Goal: Task Accomplishment & Management: Understand process/instructions

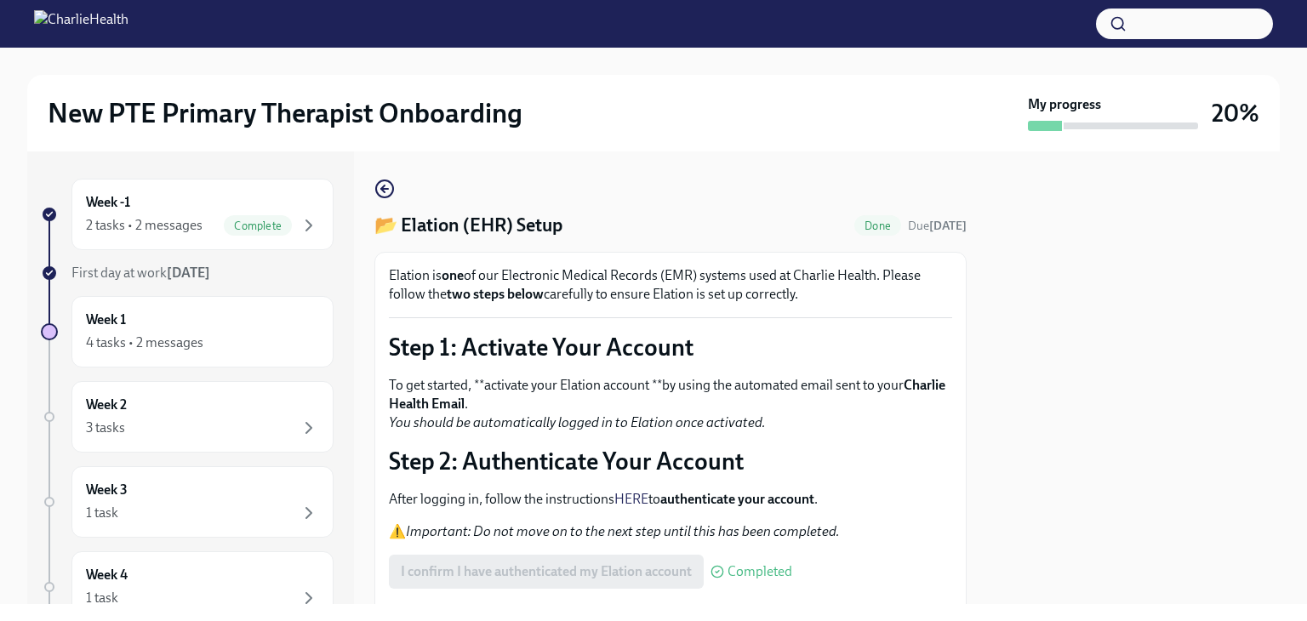
scroll to position [163, 0]
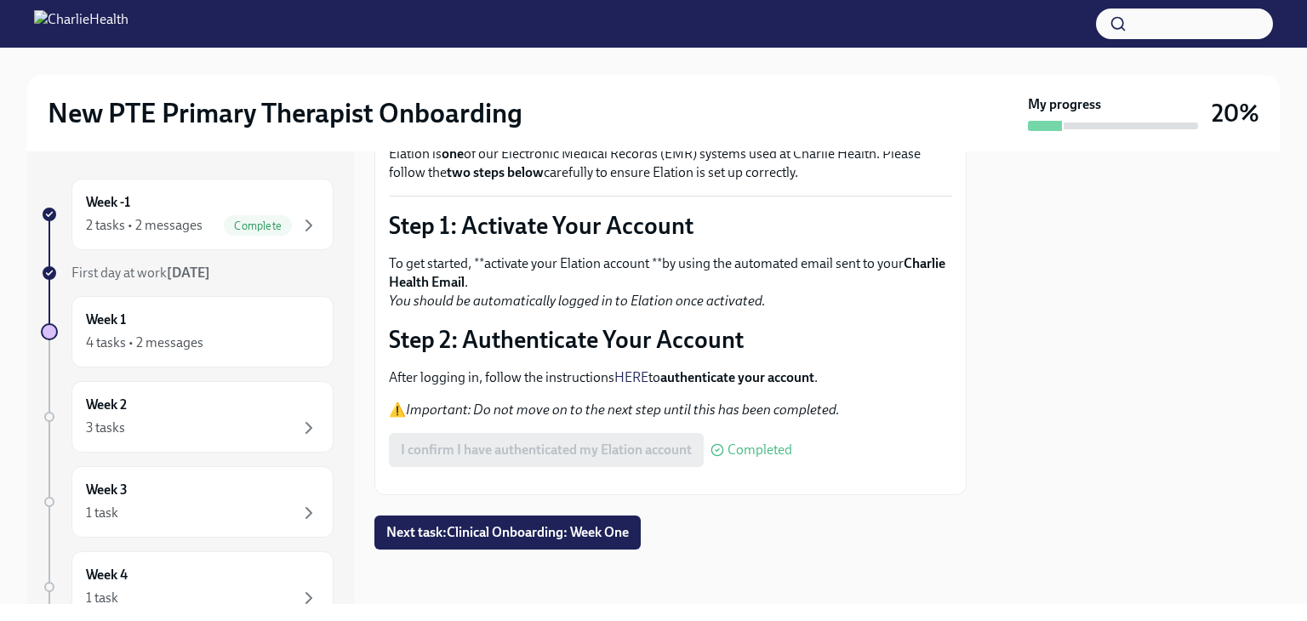
click at [1205, 228] on div at bounding box center [1133, 377] width 293 height 453
click at [542, 546] on button "Next task : Clinical Onboarding: Week One" at bounding box center [507, 533] width 266 height 34
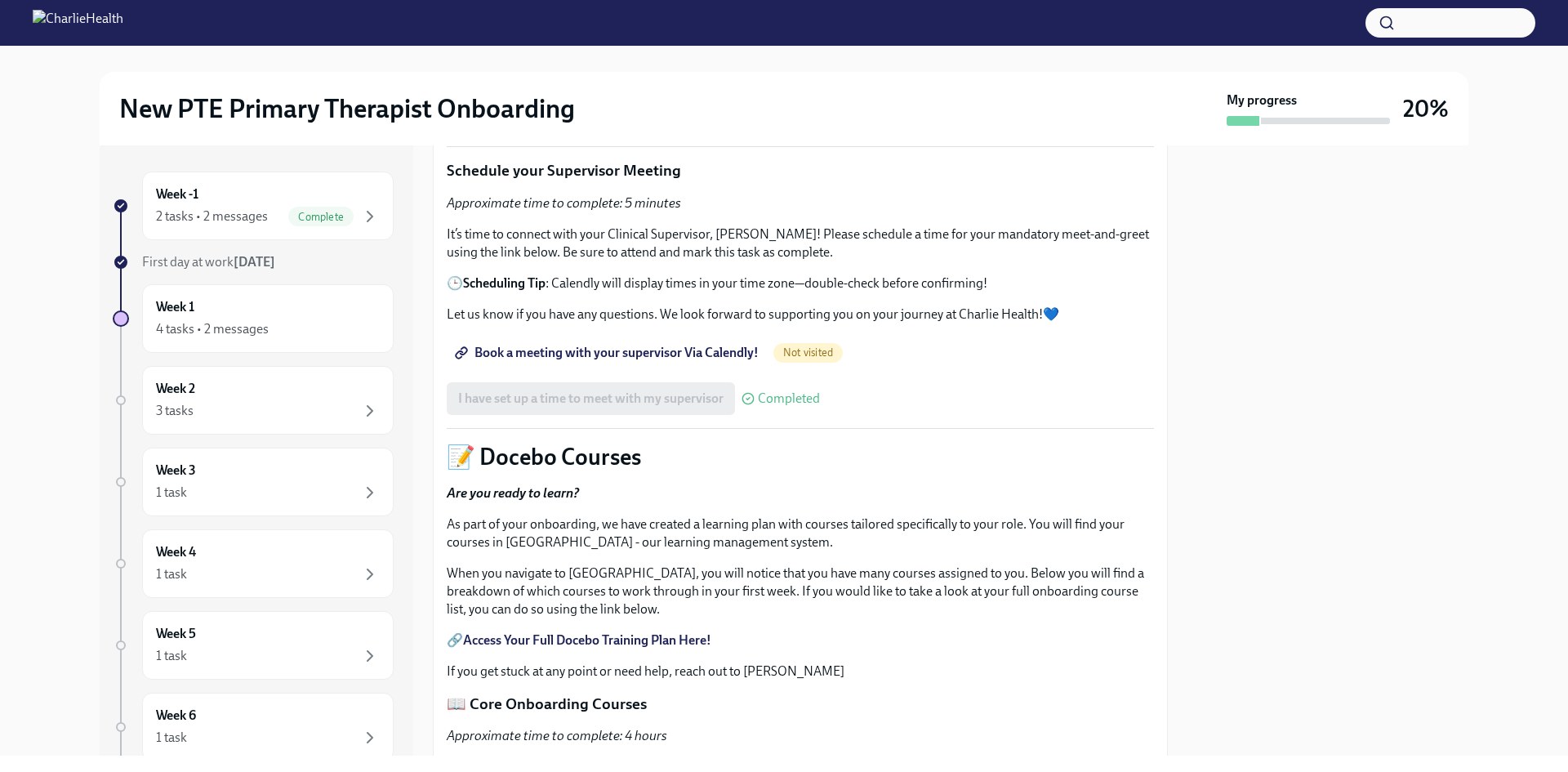
scroll to position [425, 0]
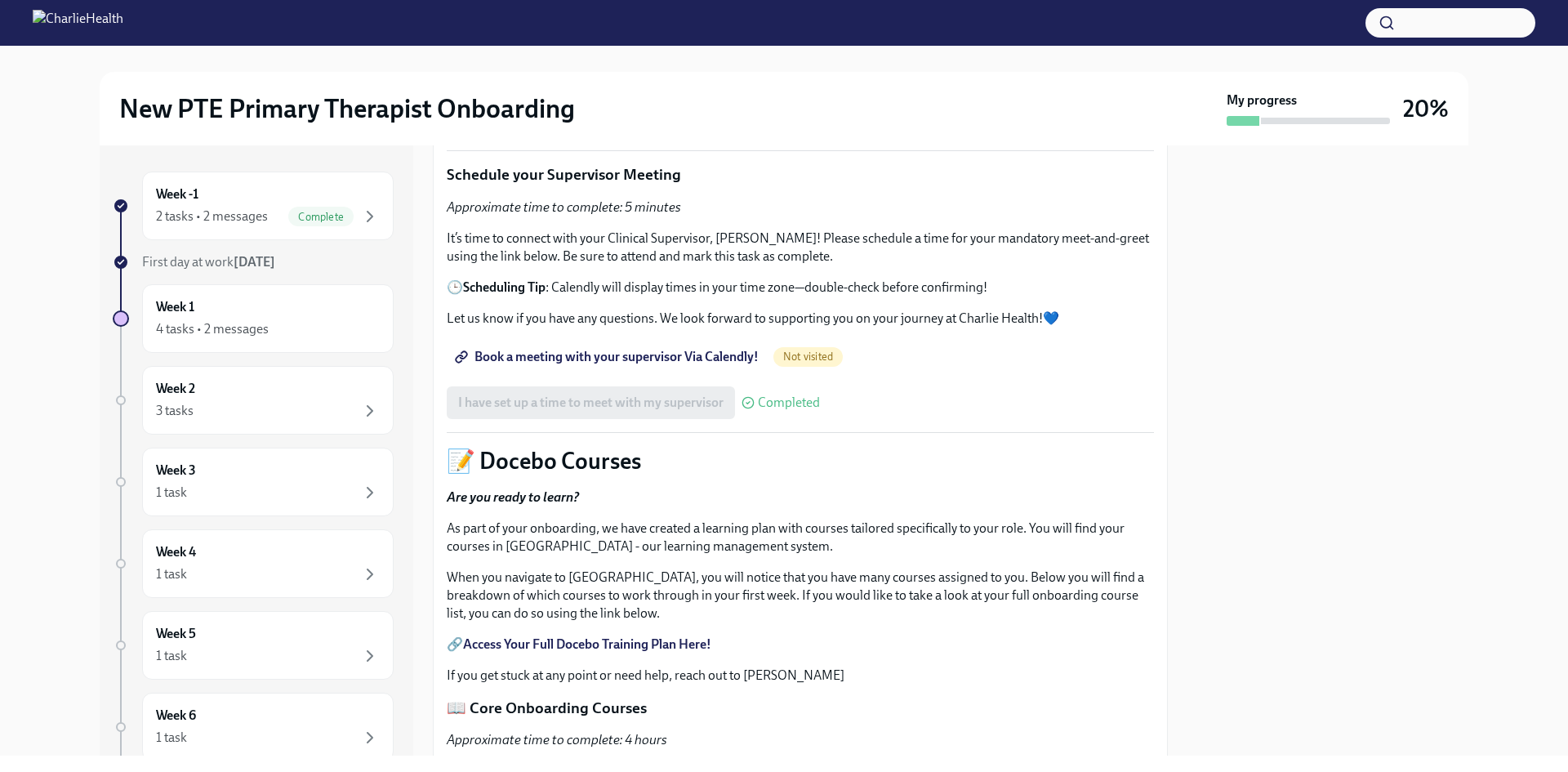
click at [609, 374] on link "Book a meeting with your supervisor Via Calendly!" at bounding box center [607, 357] width 323 height 33
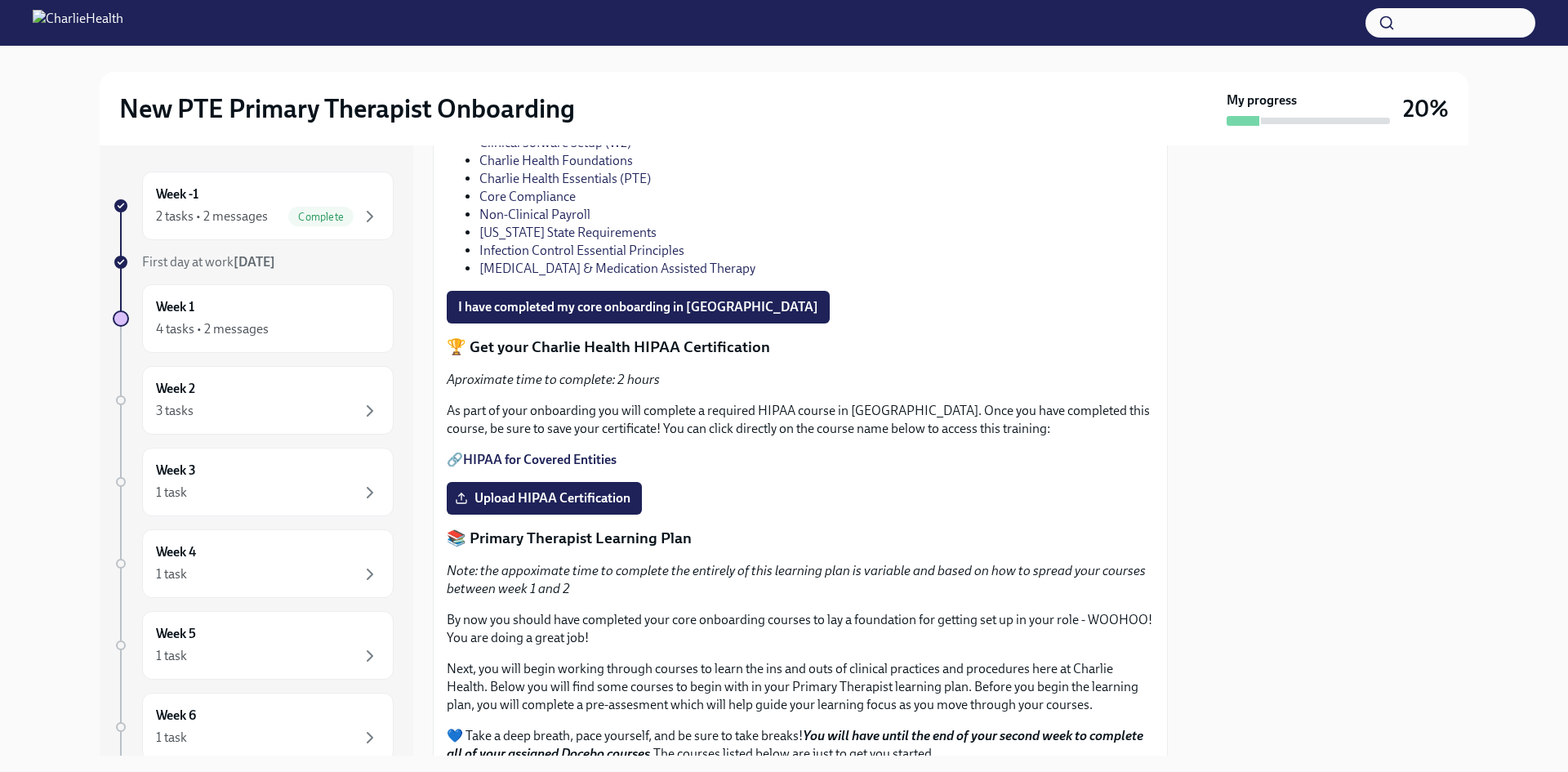
scroll to position [1136, 0]
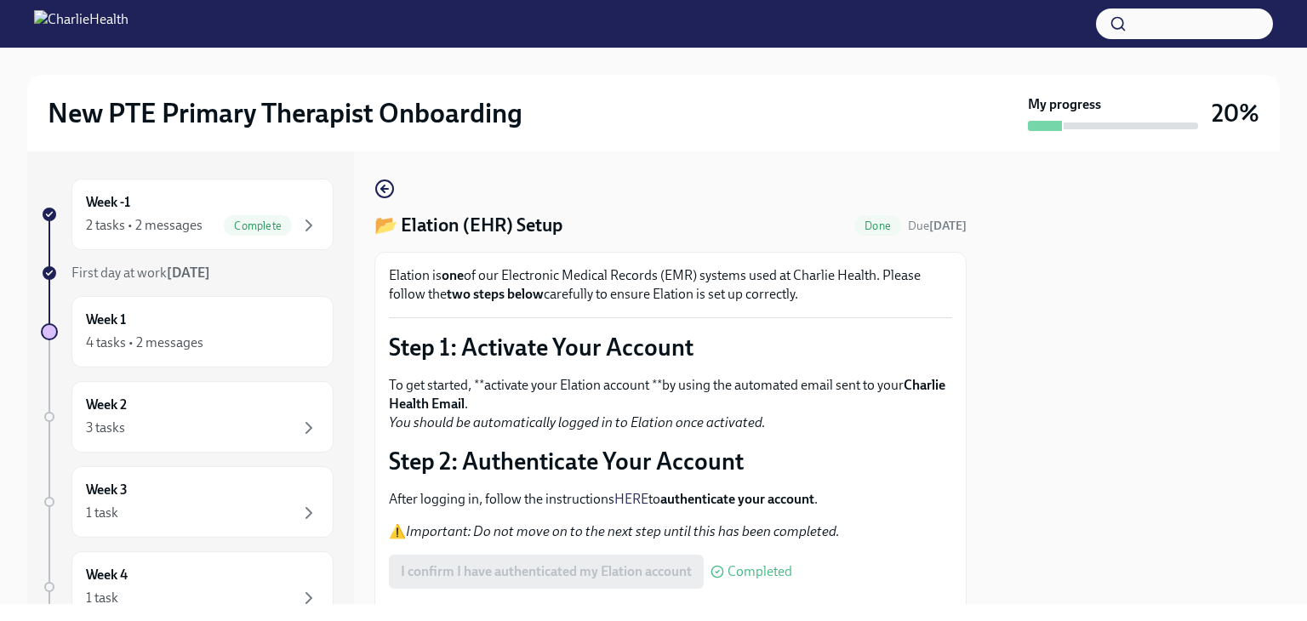
scroll to position [165, 0]
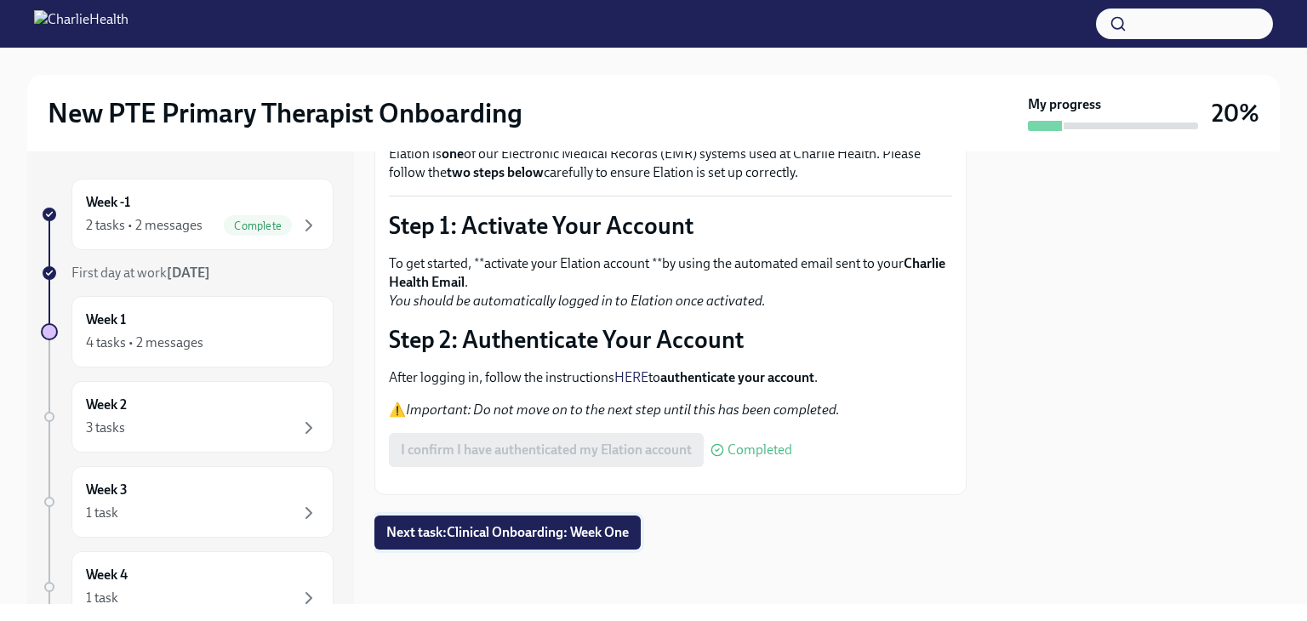
click at [544, 537] on span "Next task : Clinical Onboarding: Week One" at bounding box center [507, 532] width 243 height 17
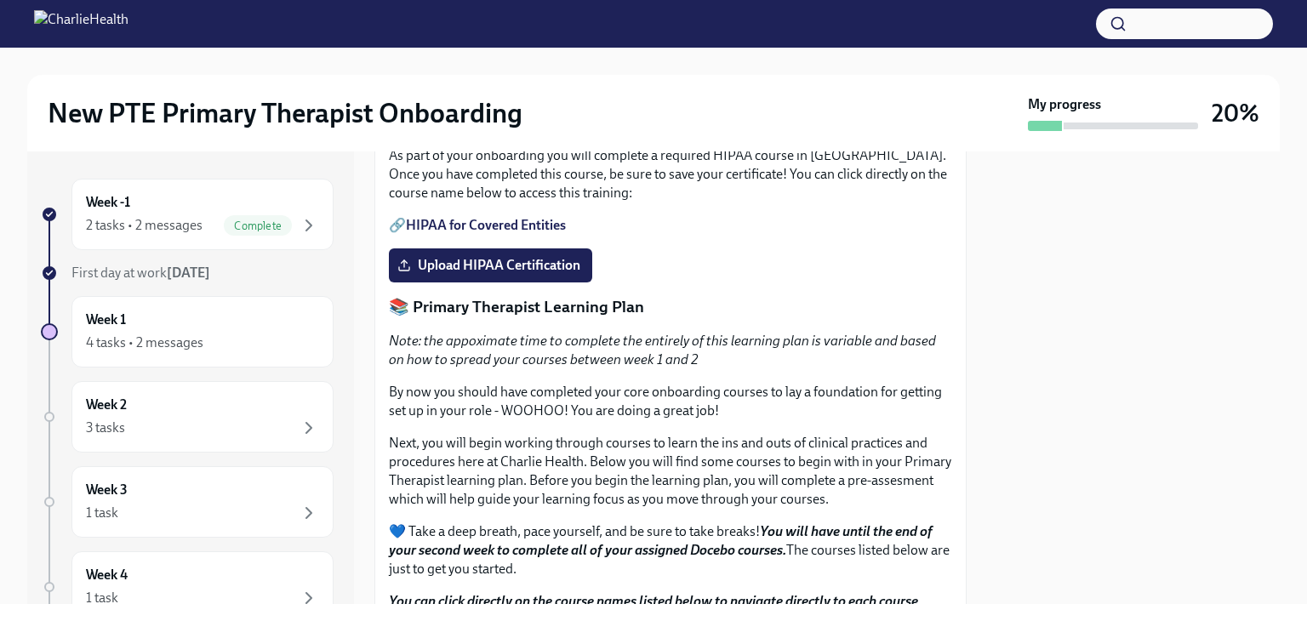
scroll to position [1531, 0]
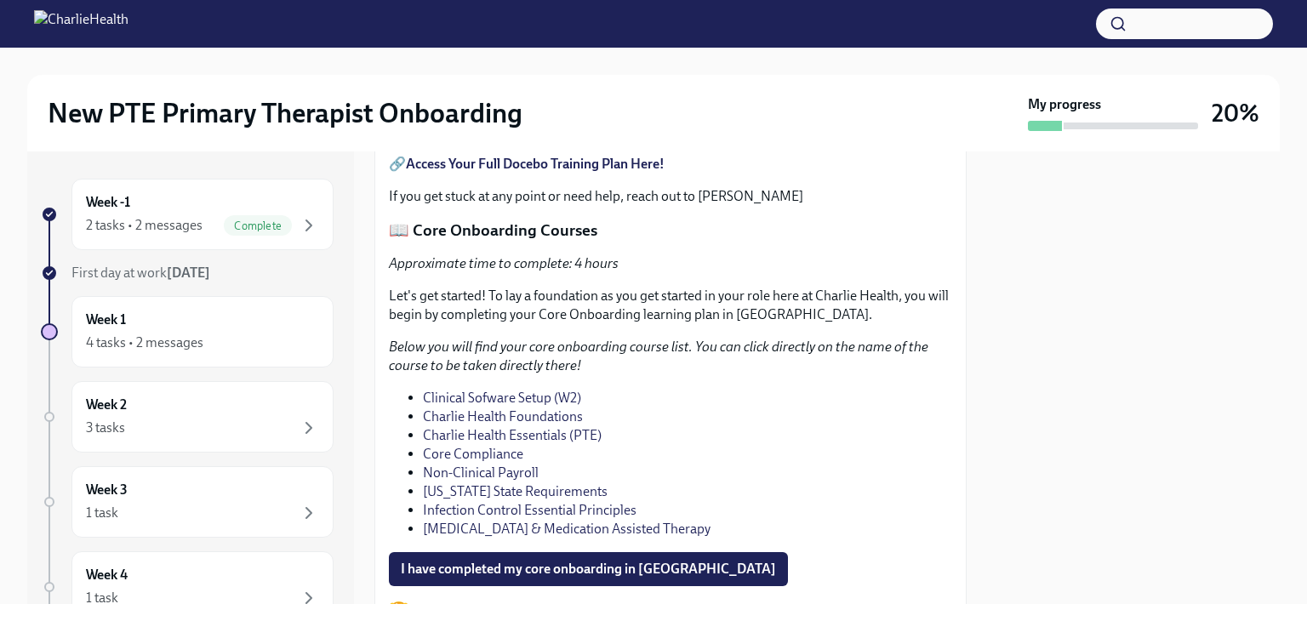
scroll to position [1008, 0]
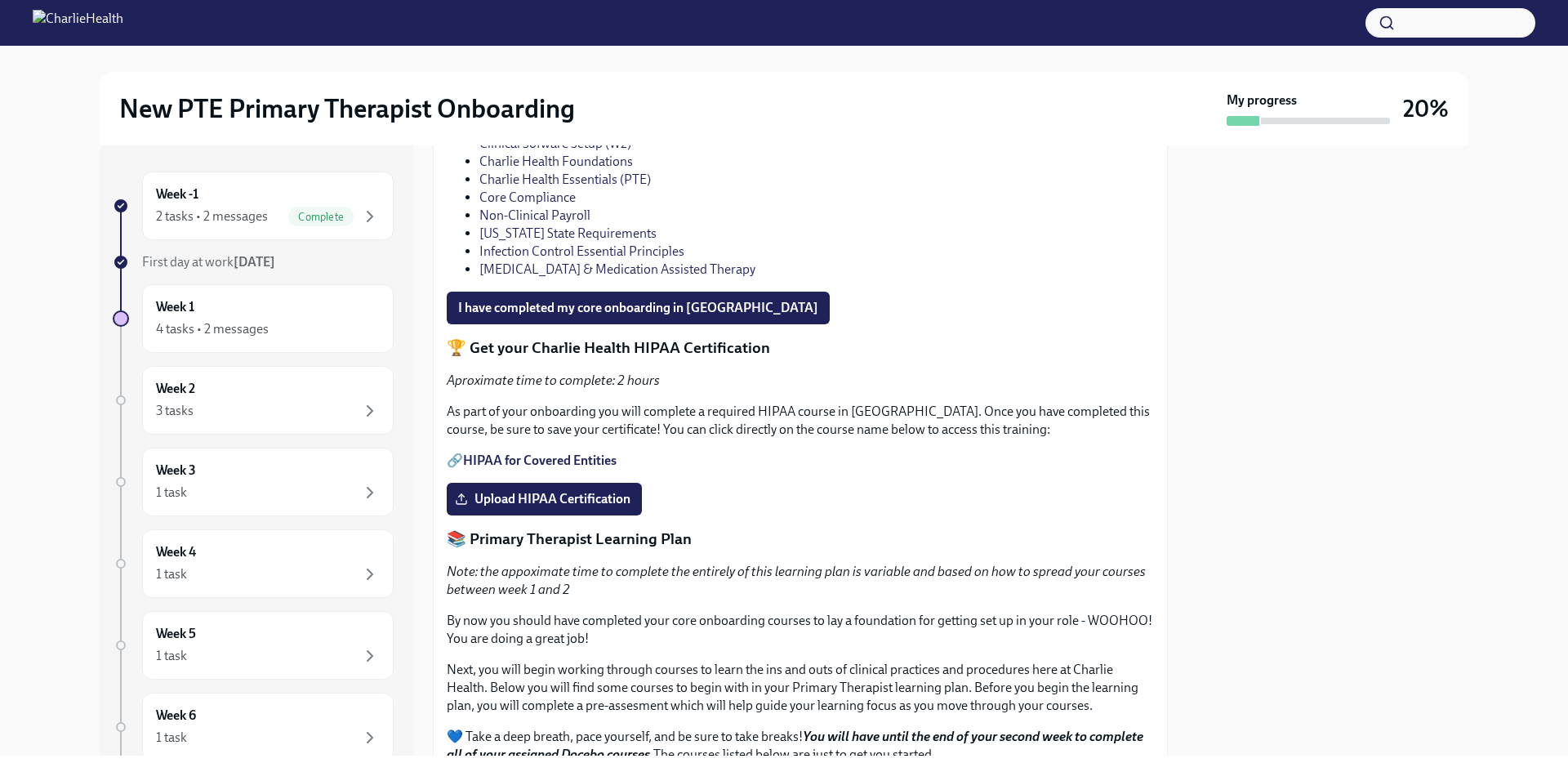
scroll to position [1132, 0]
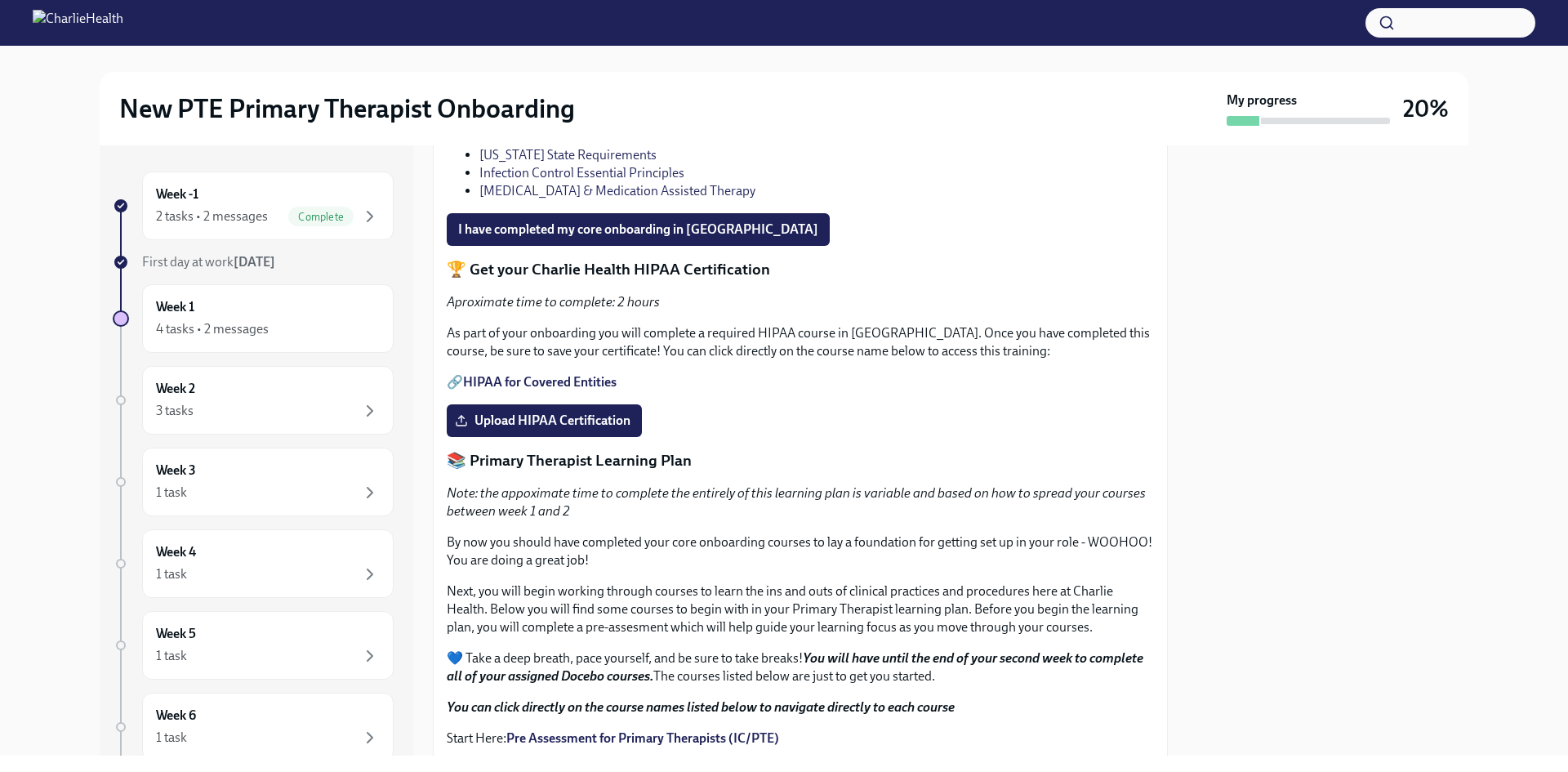
scroll to position [1213, 0]
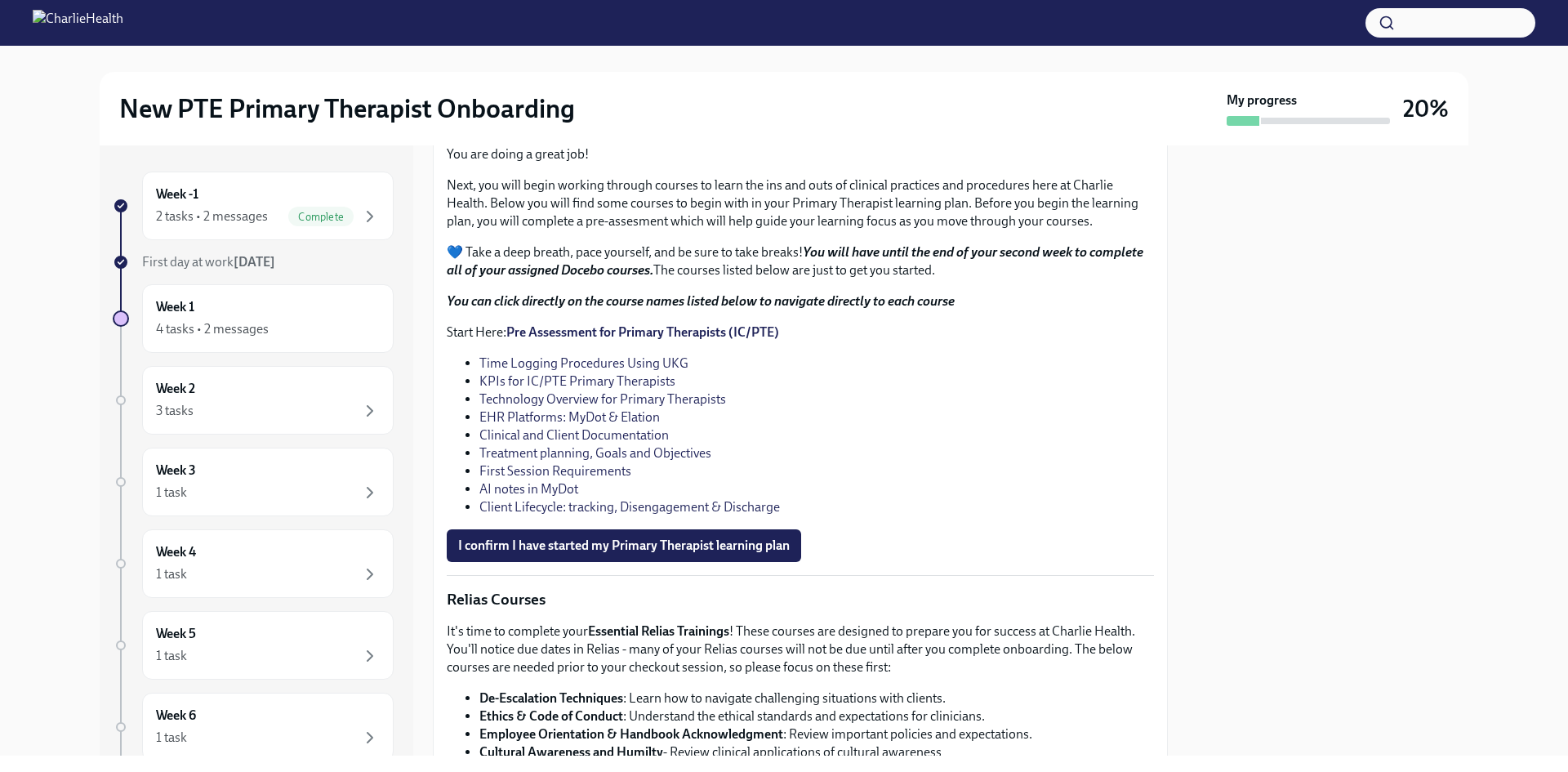
scroll to position [1619, 0]
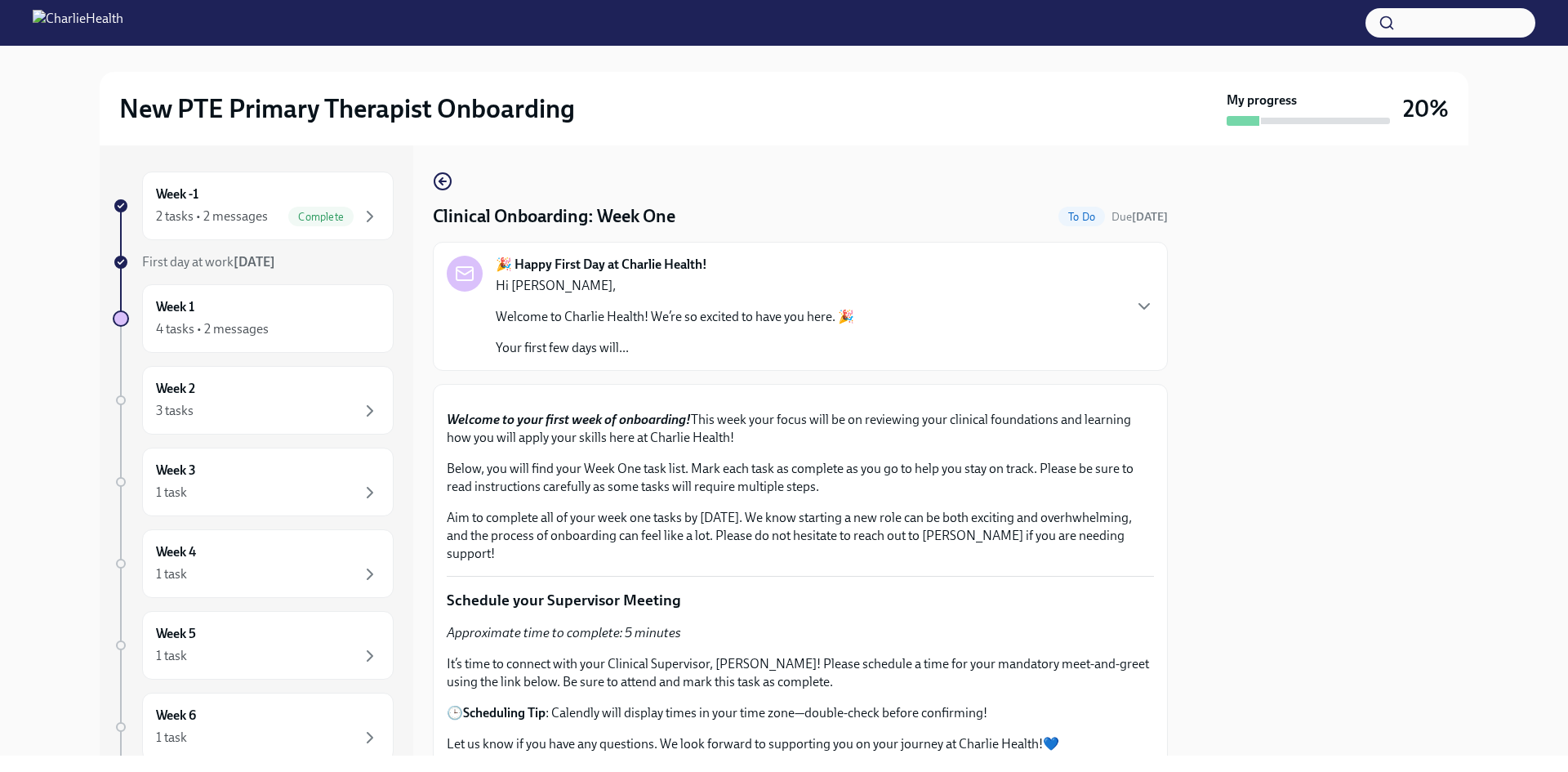
scroll to position [1470, 0]
